Goal: Information Seeking & Learning: Check status

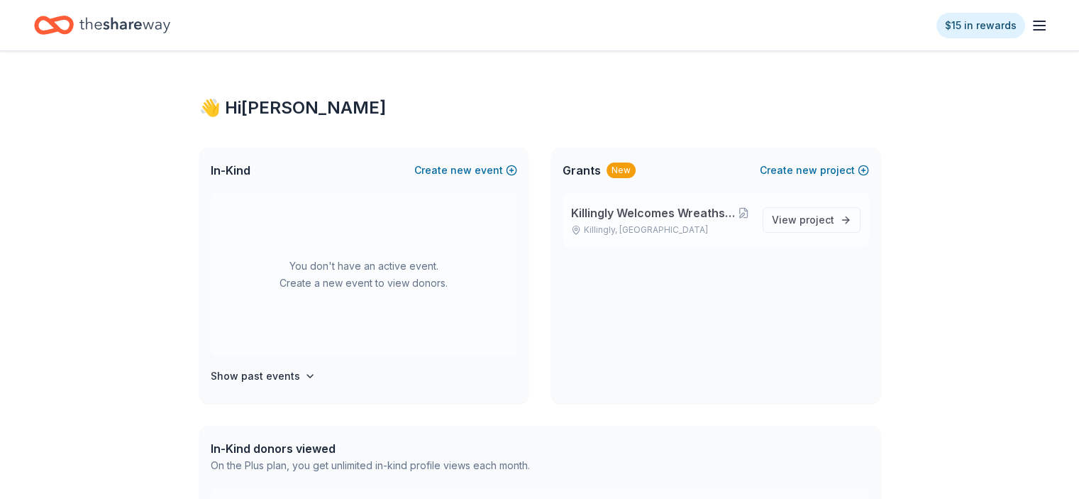
click at [667, 217] on span "Killingly Welcomes Wreaths Across [GEOGRAPHIC_DATA]" at bounding box center [653, 212] width 165 height 17
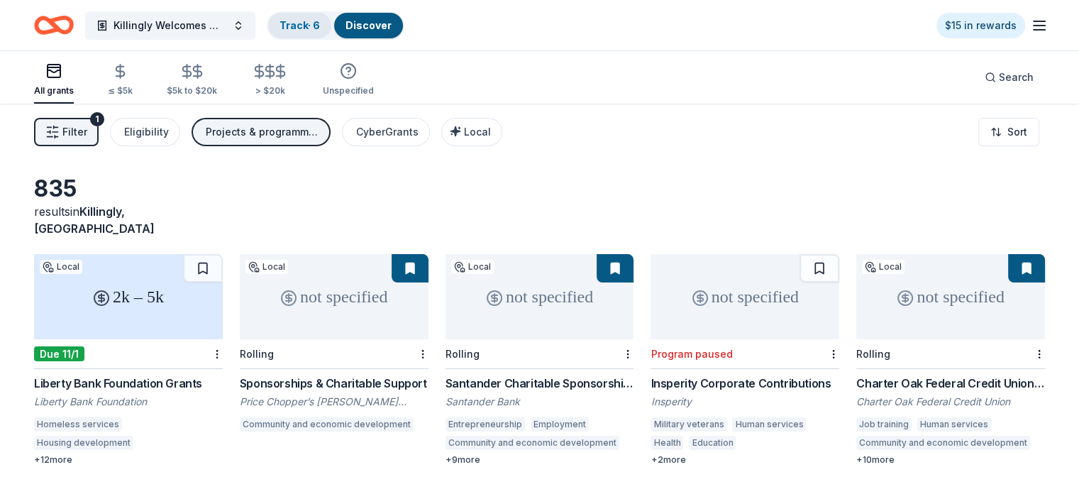
click at [331, 17] on div "Track · 6" at bounding box center [299, 26] width 63 height 26
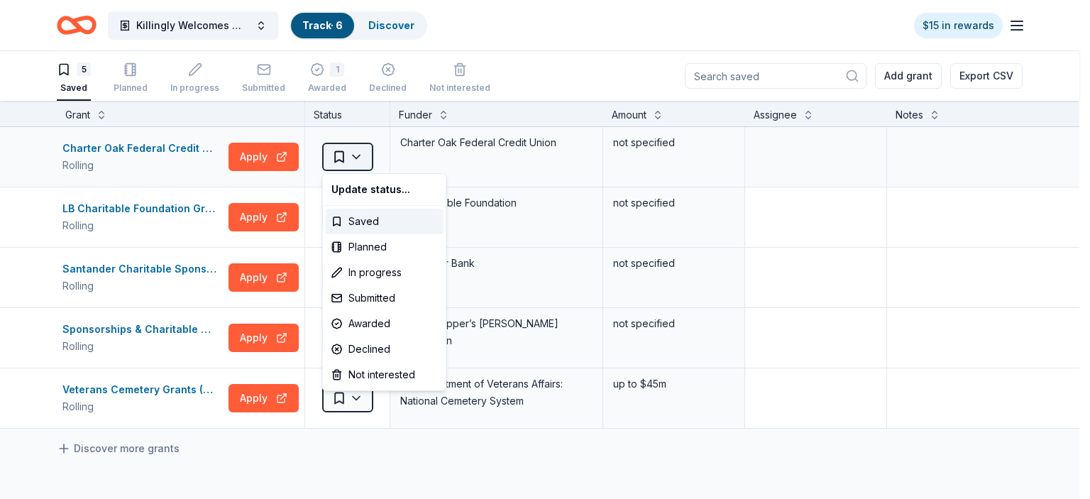
click at [359, 151] on html "Killingly Welcomes Wreaths Across America Track · 6 Discover $15 in rewards 5 S…" at bounding box center [545, 249] width 1090 height 499
click at [370, 321] on div "Awarded" at bounding box center [385, 324] width 118 height 26
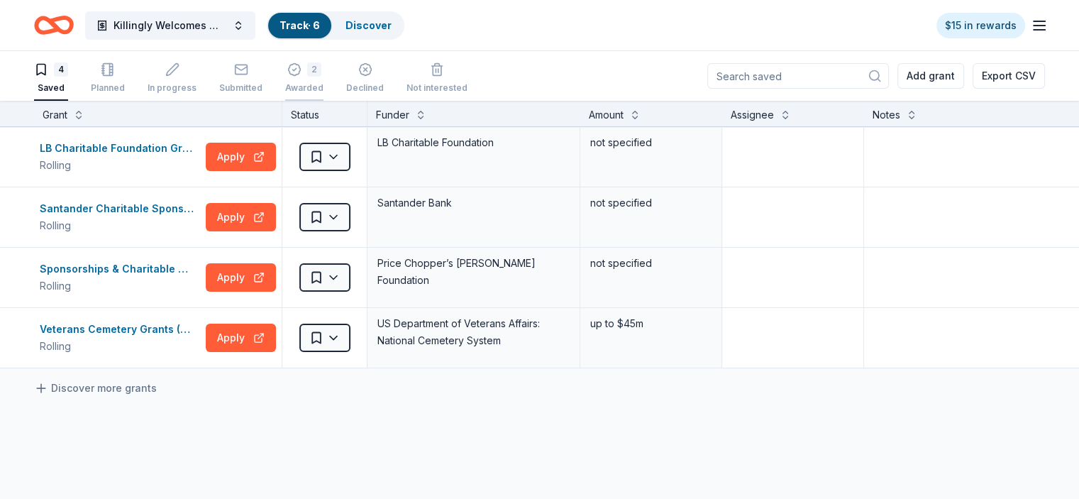
click at [324, 69] on div "2 Awarded" at bounding box center [304, 70] width 38 height 31
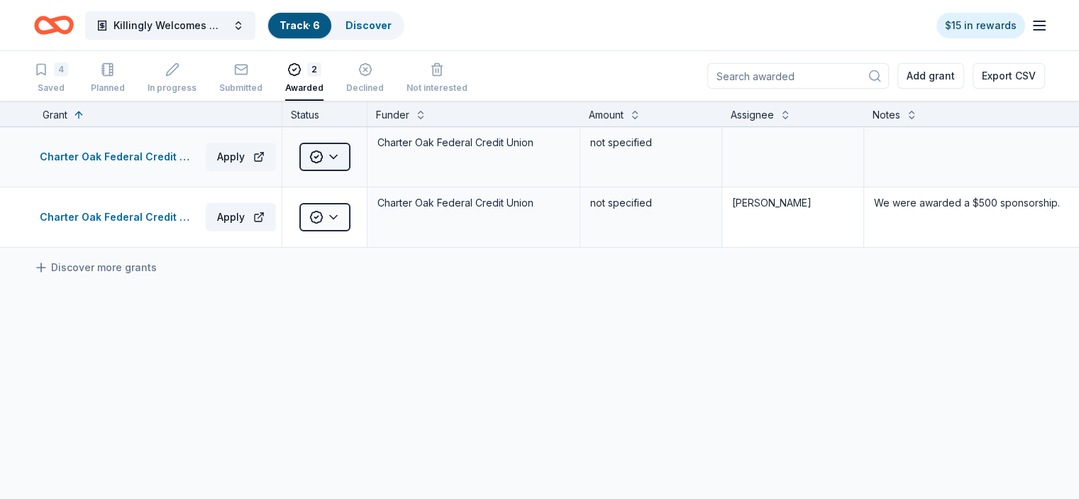
click at [356, 158] on html "Killingly Welcomes Wreaths Across America Track · 6 Discover $15 in rewards 4 S…" at bounding box center [539, 249] width 1079 height 499
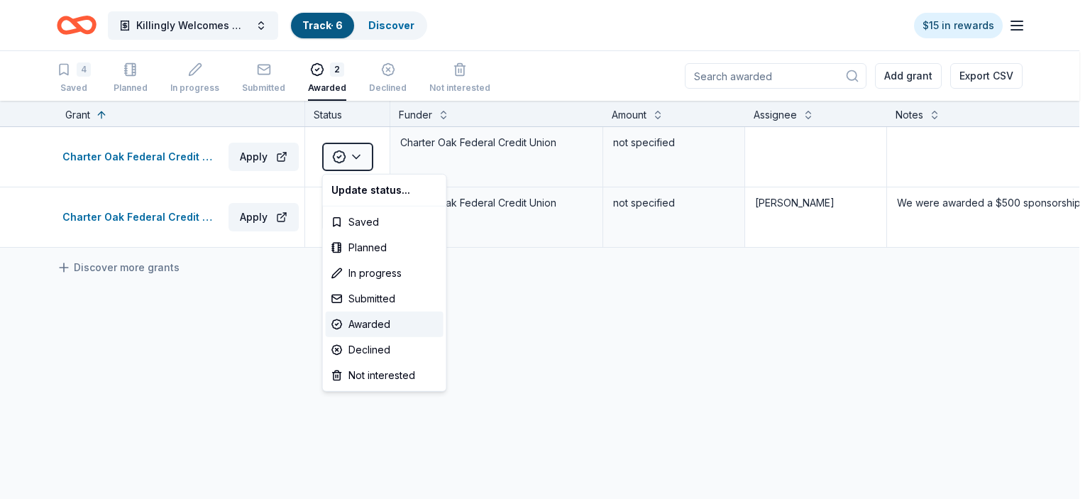
click at [492, 316] on html "Killingly Welcomes Wreaths Across America Track · 6 Discover $15 in rewards 4 S…" at bounding box center [545, 249] width 1090 height 499
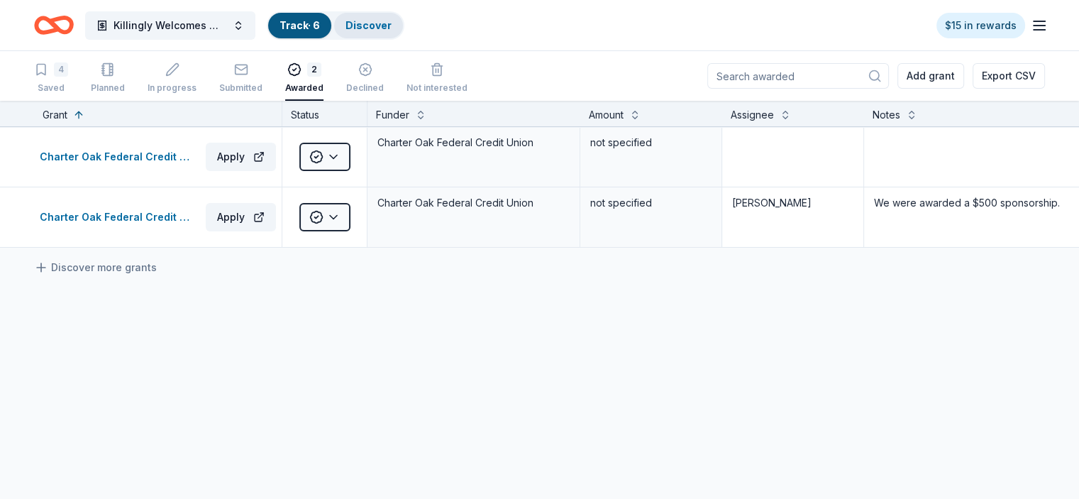
click at [382, 20] on link "Discover" at bounding box center [369, 25] width 46 height 12
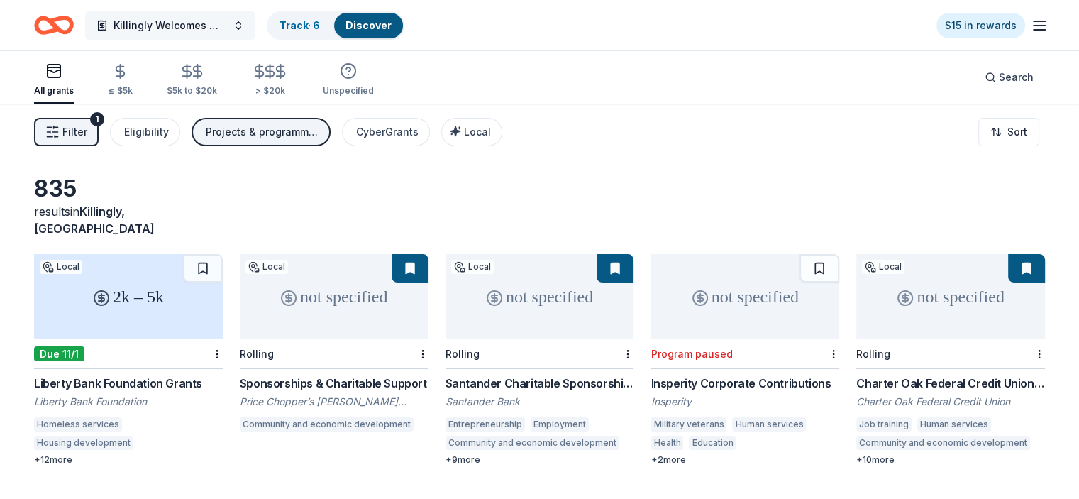
click at [219, 33] on span "Killingly Welcomes Wreaths Across [GEOGRAPHIC_DATA]" at bounding box center [171, 25] width 114 height 17
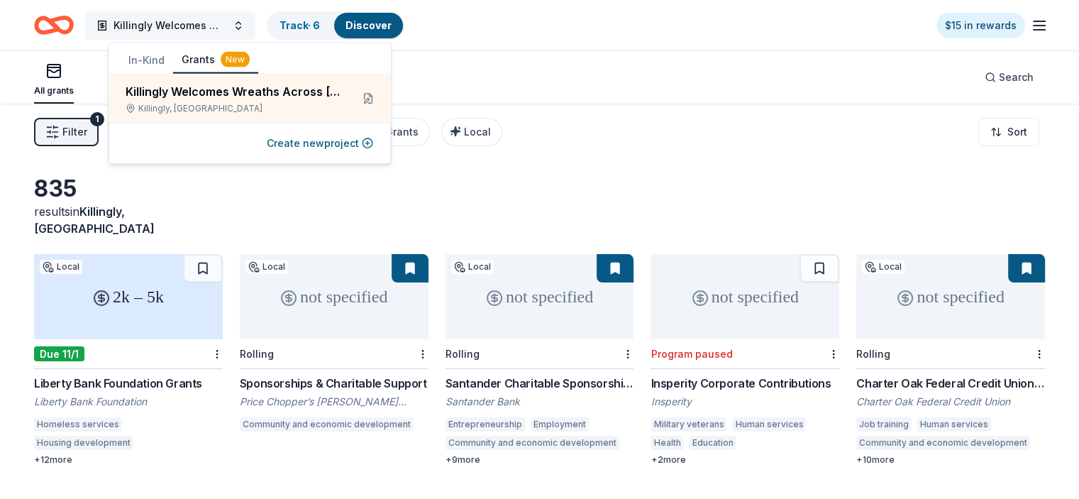
click at [219, 33] on span "Killingly Welcomes Wreaths Across [GEOGRAPHIC_DATA]" at bounding box center [171, 25] width 114 height 17
